Goal: Information Seeking & Learning: Learn about a topic

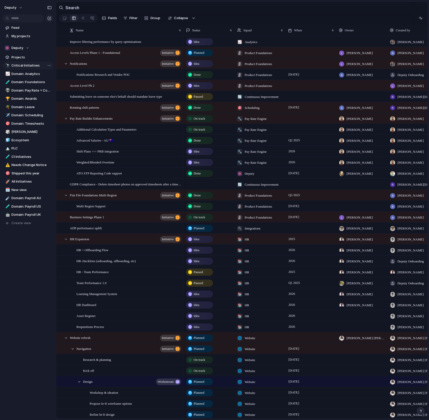
click at [24, 64] on span "Critical Initiatives" at bounding box center [31, 65] width 40 height 5
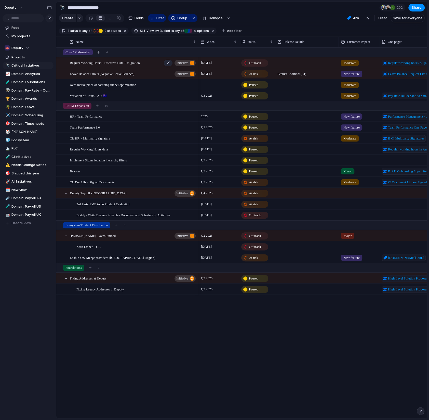
click at [112, 64] on span "Regular Working Hours - Effective Date + migration" at bounding box center [105, 63] width 70 height 6
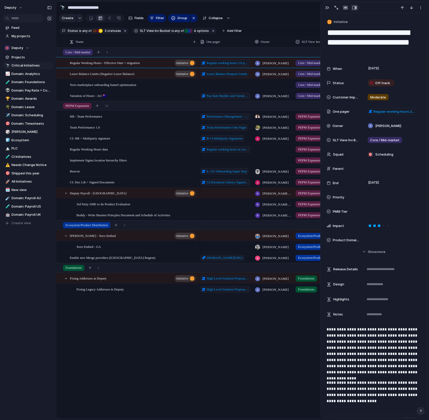
scroll to position [0, 180]
click at [326, 8] on div "button" at bounding box center [327, 8] width 4 height 4
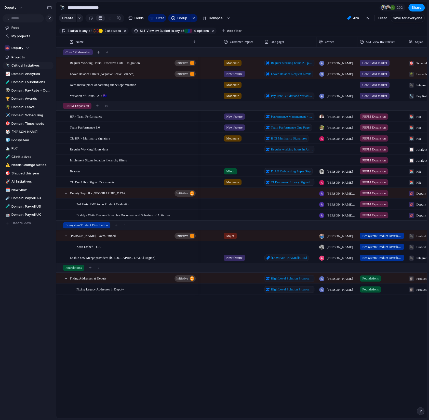
scroll to position [0, 191]
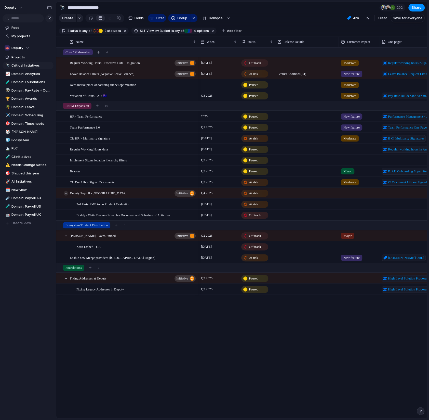
click at [66, 192] on div at bounding box center [66, 193] width 5 height 5
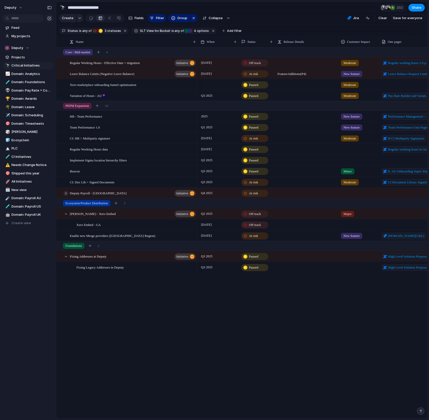
click at [66, 192] on div at bounding box center [66, 193] width 5 height 5
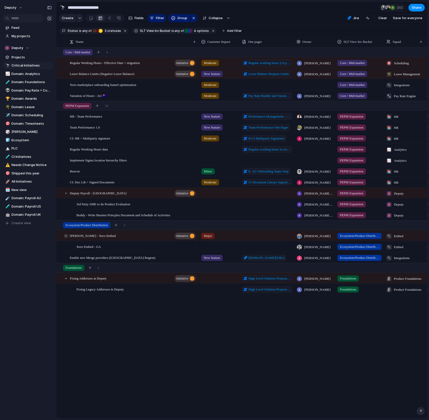
click at [66, 234] on div at bounding box center [66, 236] width 5 height 5
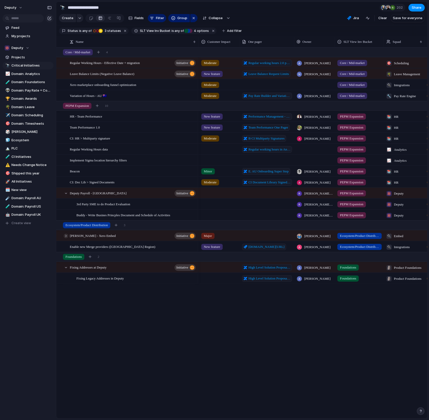
click at [66, 234] on div at bounding box center [66, 236] width 5 height 5
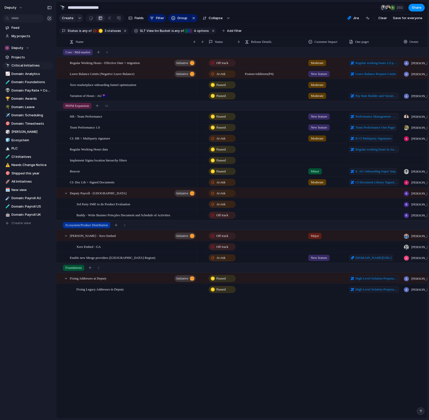
scroll to position [0, 37]
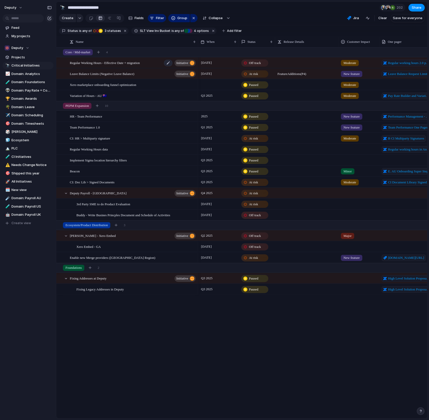
click at [125, 64] on span "Regular Working Hours - Effective Date + migration" at bounding box center [105, 63] width 70 height 6
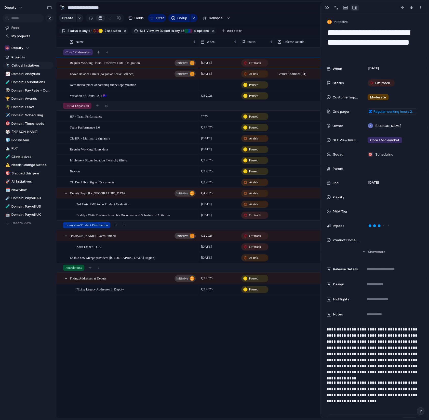
drag, startPoint x: 359, startPoint y: 52, endPoint x: 328, endPoint y: 35, distance: 36.3
click at [328, 34] on textarea "**********" at bounding box center [374, 42] width 95 height 30
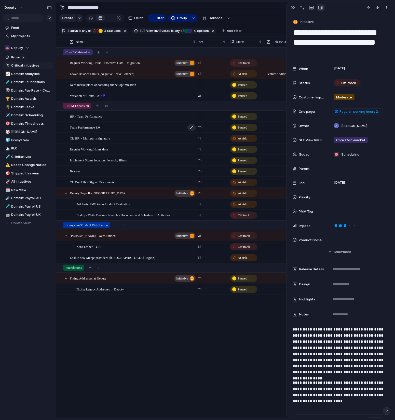
scroll to position [0, 18]
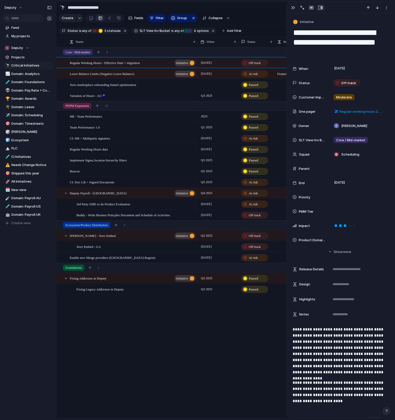
click at [386, 57] on textarea "**********" at bounding box center [340, 42] width 95 height 30
